Goal: Navigation & Orientation: Find specific page/section

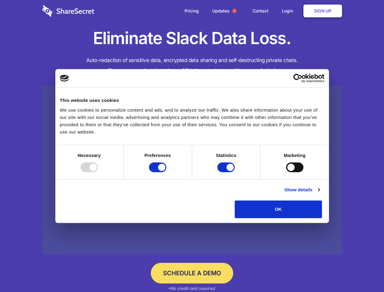
click at [98, 172] on div at bounding box center [89, 167] width 17 height 10
click at [166, 172] on input "Preferences" at bounding box center [157, 167] width 17 height 10
checkbox input "false"
click at [227, 172] on input "Statistics" at bounding box center [225, 167] width 17 height 10
checkbox input "false"
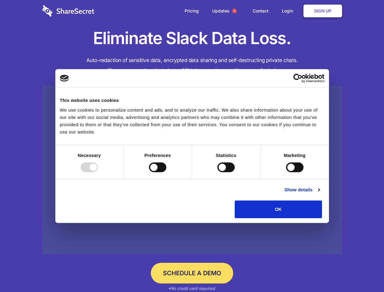
click at [286, 172] on input "Marketing" at bounding box center [294, 167] width 17 height 10
checkbox input "true"
click at [319, 193] on link "Show details" at bounding box center [301, 189] width 35 height 7
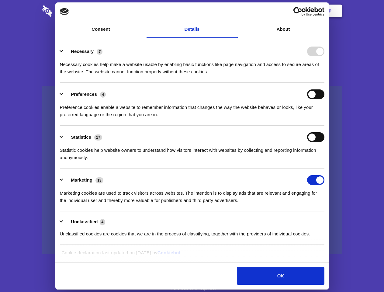
click at [324, 83] on li "Necessary 7 Necessary cookies help make a website usable by enabling basic func…" at bounding box center [192, 61] width 264 height 43
click at [234, 11] on span "1" at bounding box center [234, 11] width 5 height 5
